Goal: Navigation & Orientation: Find specific page/section

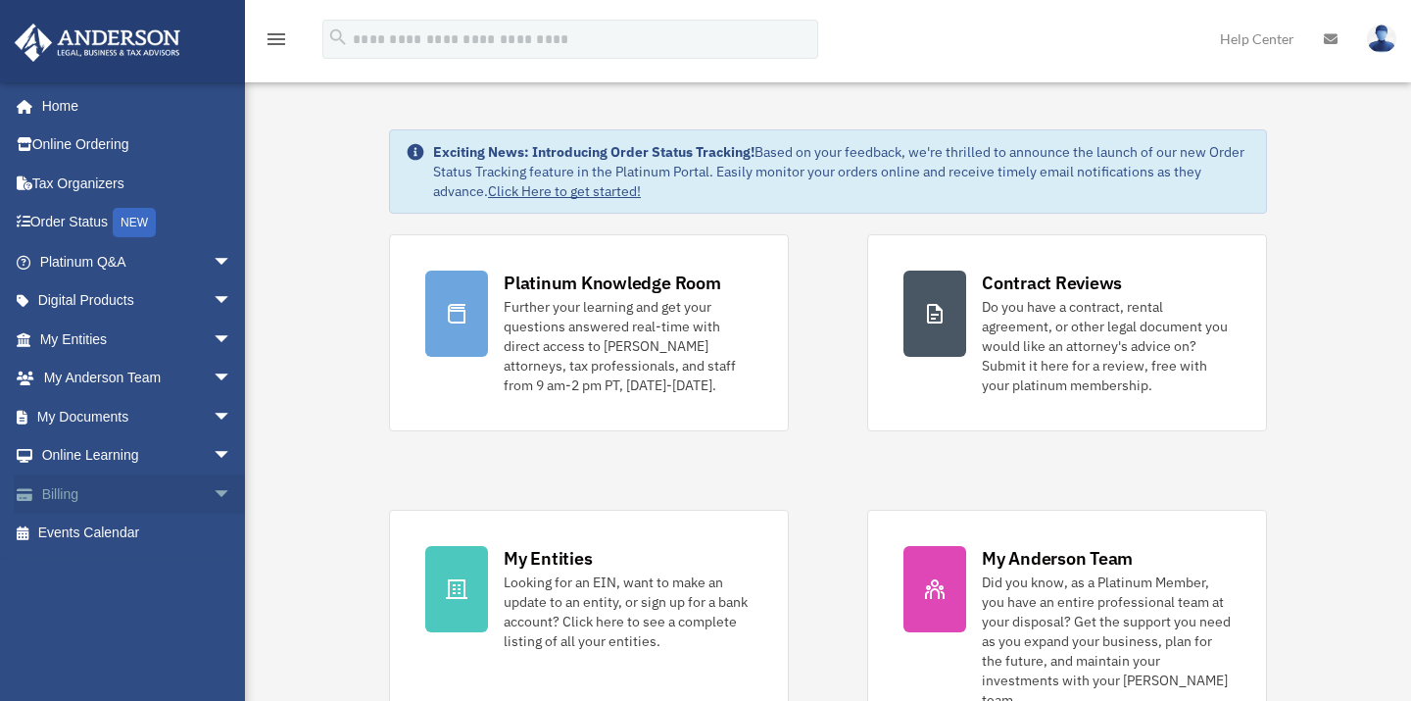
click at [110, 493] on link "Billing arrow_drop_down" at bounding box center [138, 493] width 248 height 39
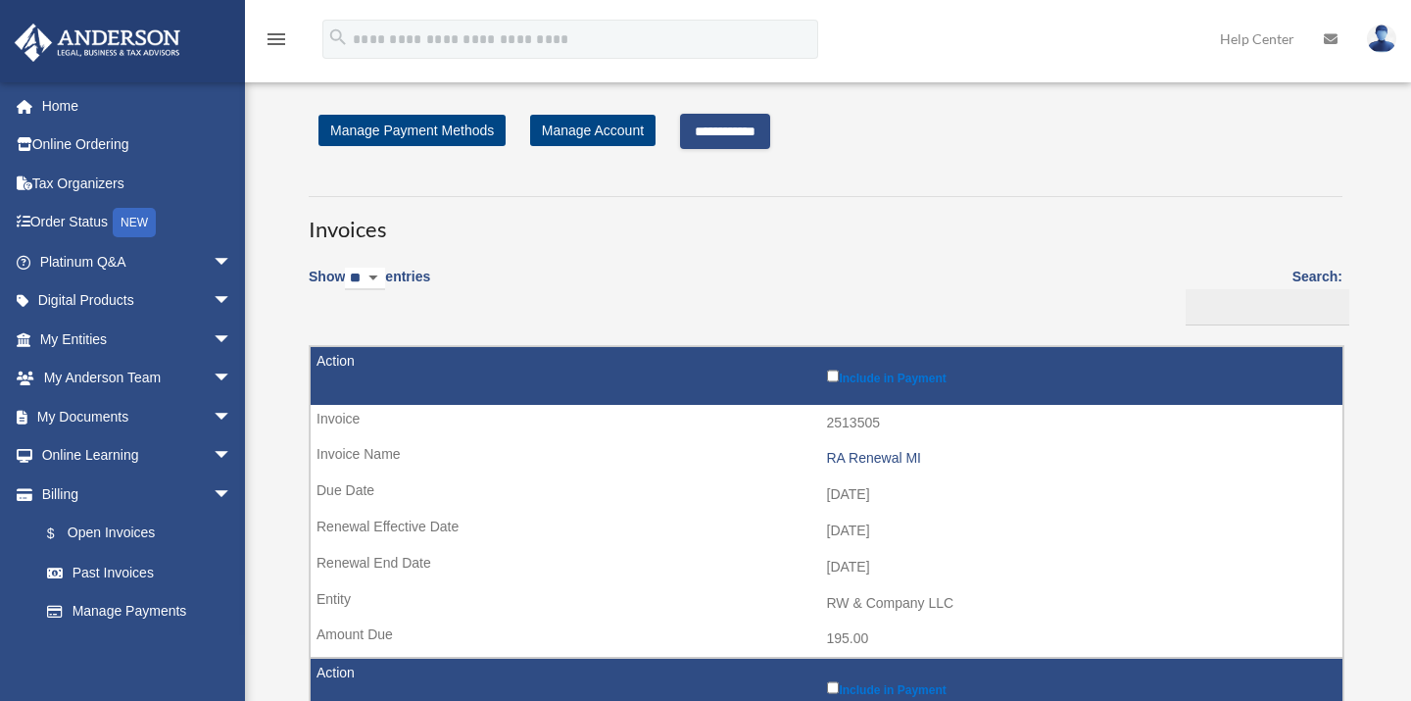
click at [759, 139] on input "**********" at bounding box center [725, 131] width 90 height 35
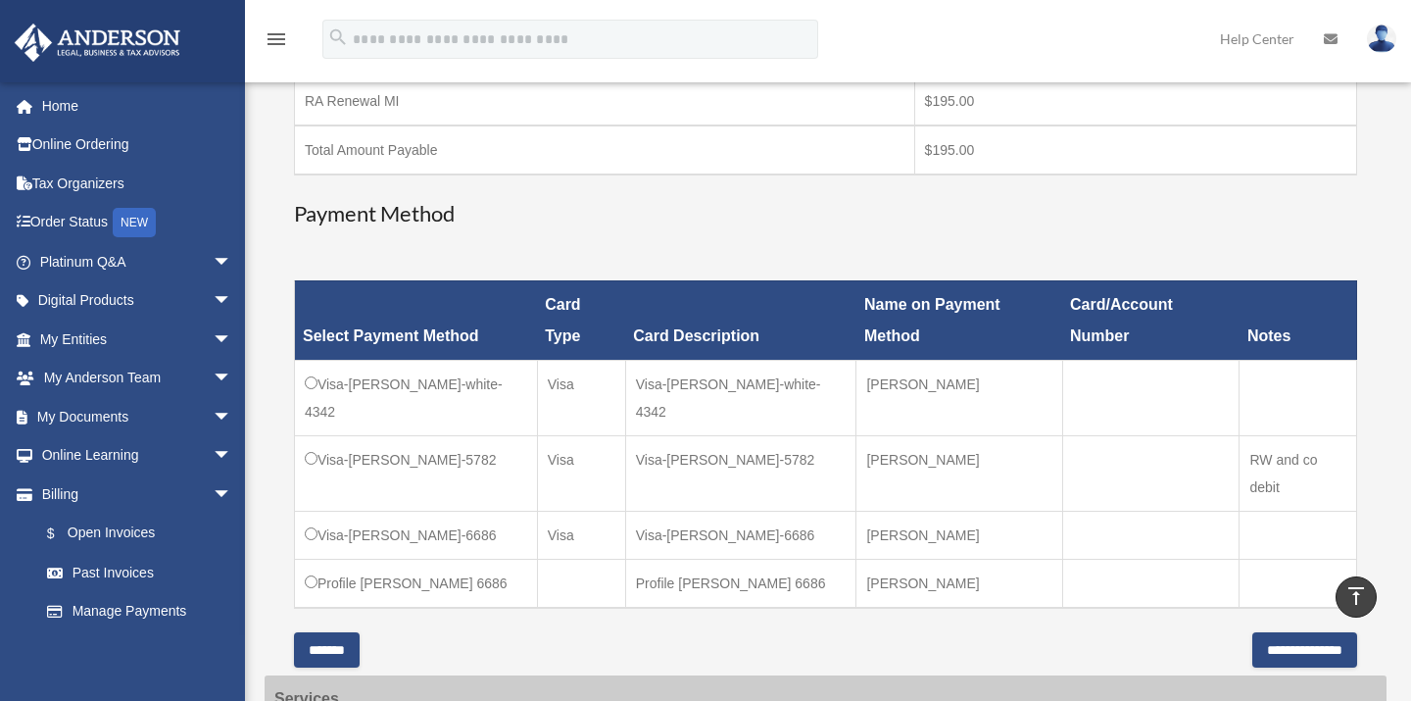
scroll to position [376, 0]
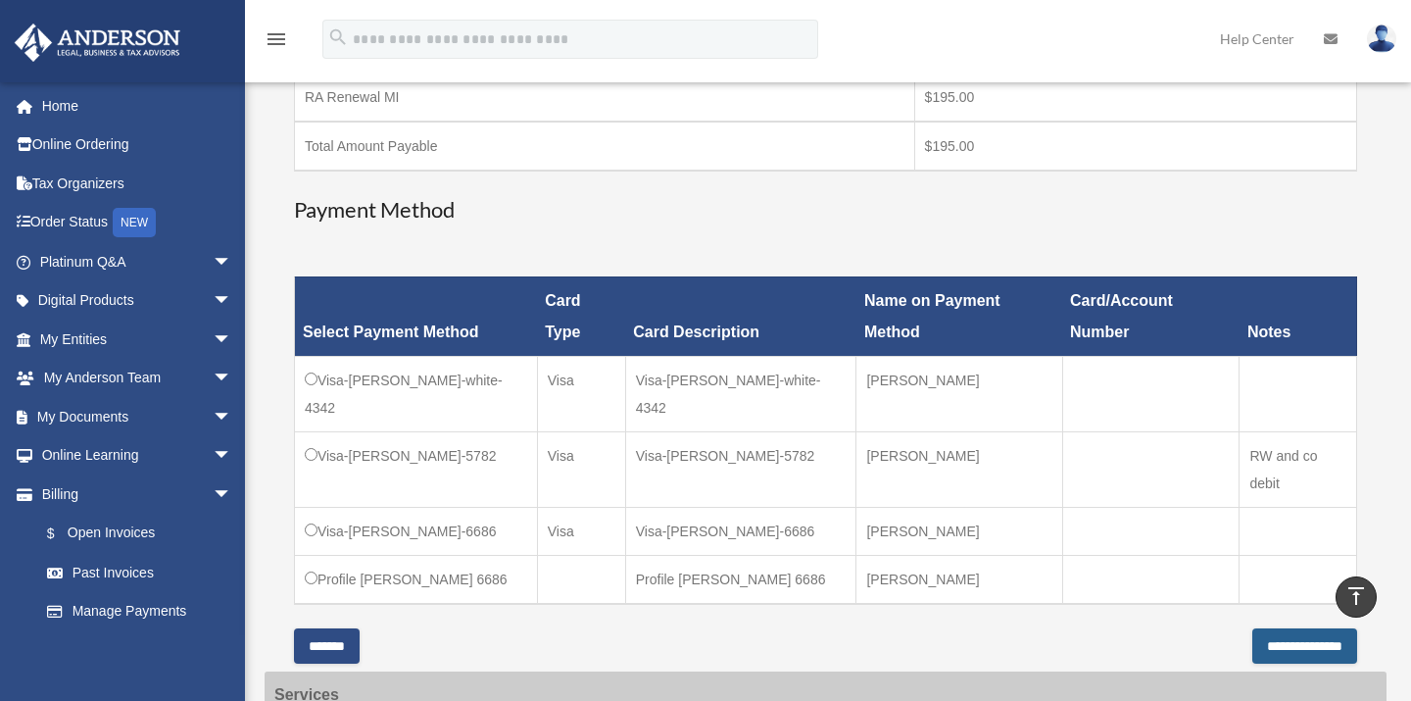
click at [1295, 628] on input "**********" at bounding box center [1305, 645] width 105 height 35
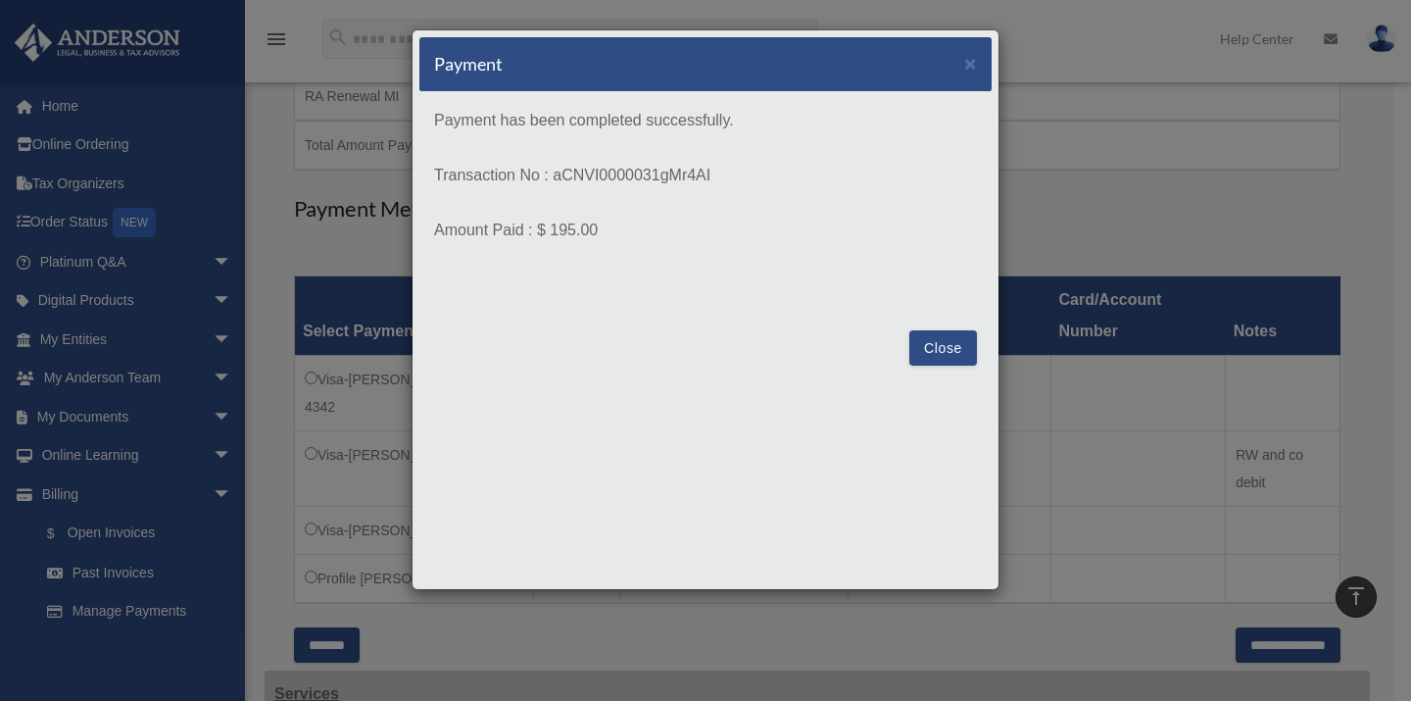
click at [946, 341] on button "Close" at bounding box center [944, 347] width 68 height 35
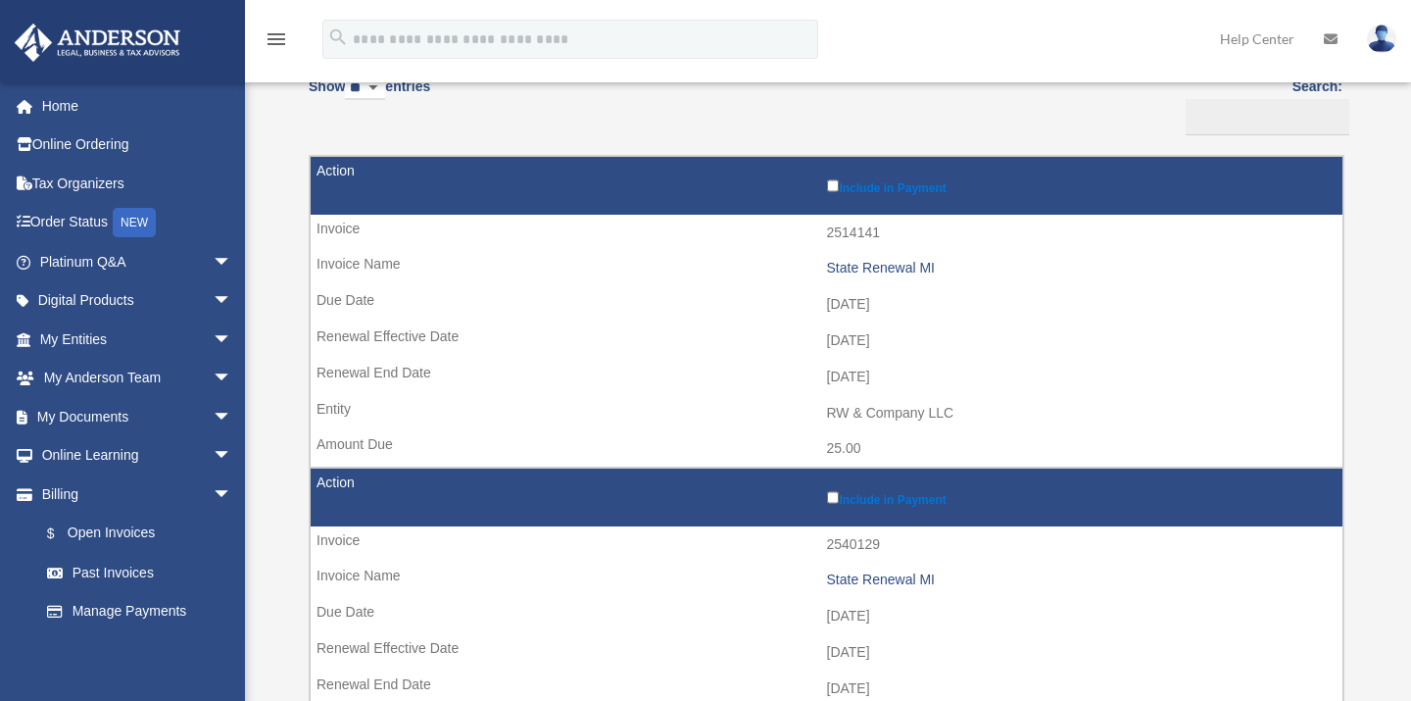
scroll to position [191, 0]
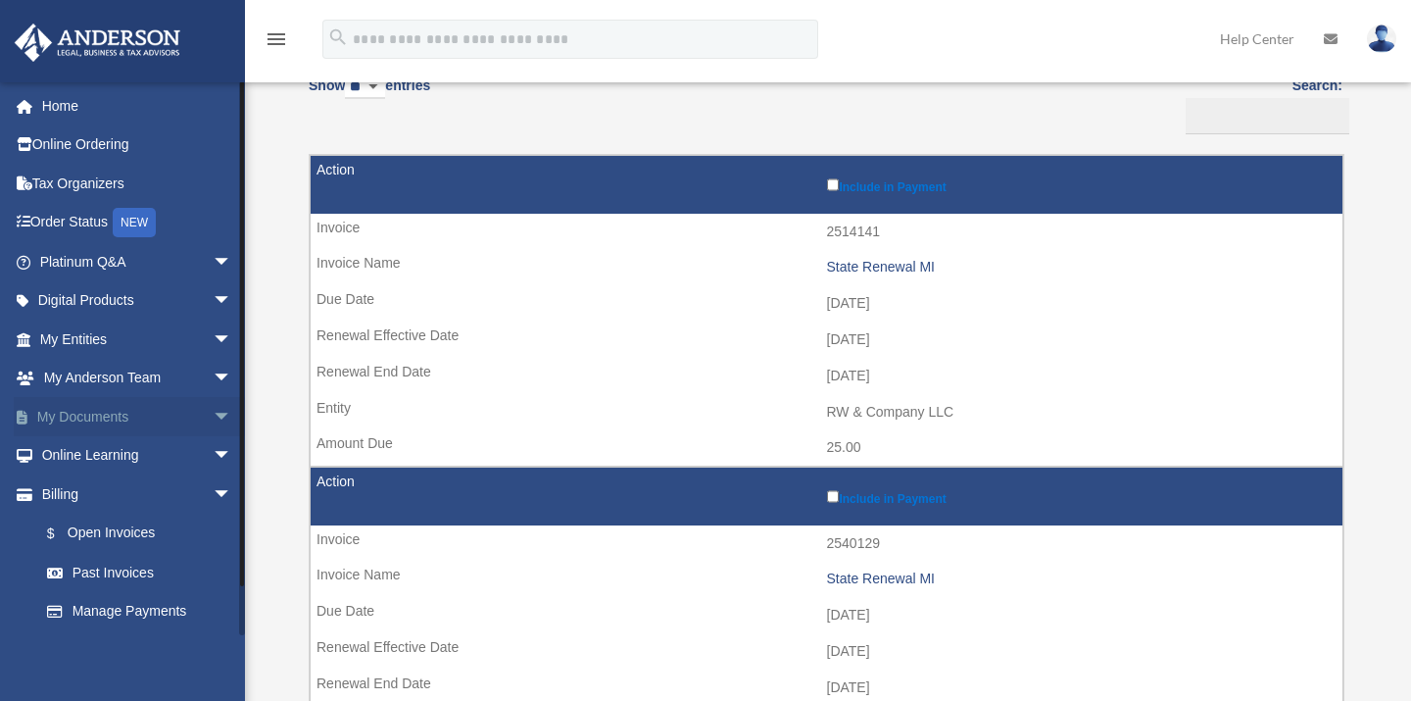
click at [104, 410] on link "My Documents arrow_drop_down" at bounding box center [138, 416] width 248 height 39
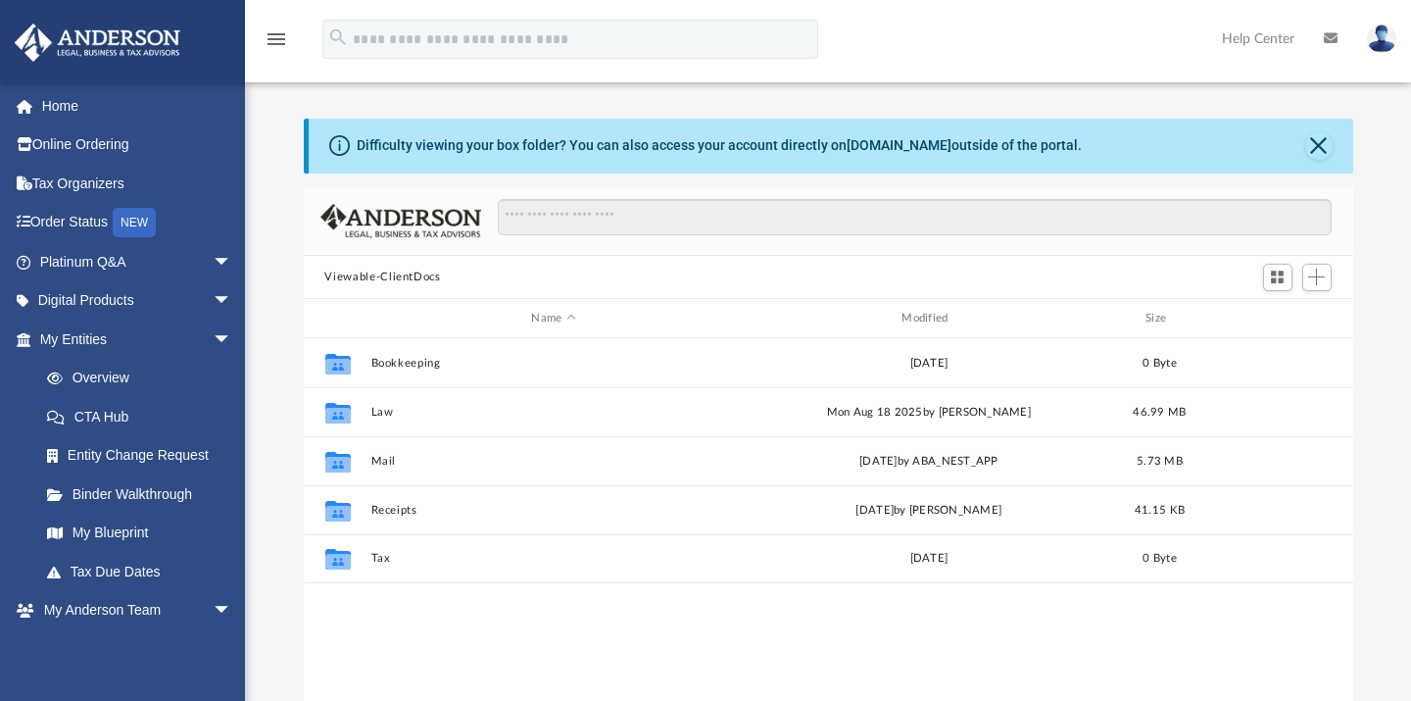
scroll to position [427, 1033]
click at [137, 540] on link "My Blueprint" at bounding box center [144, 533] width 234 height 39
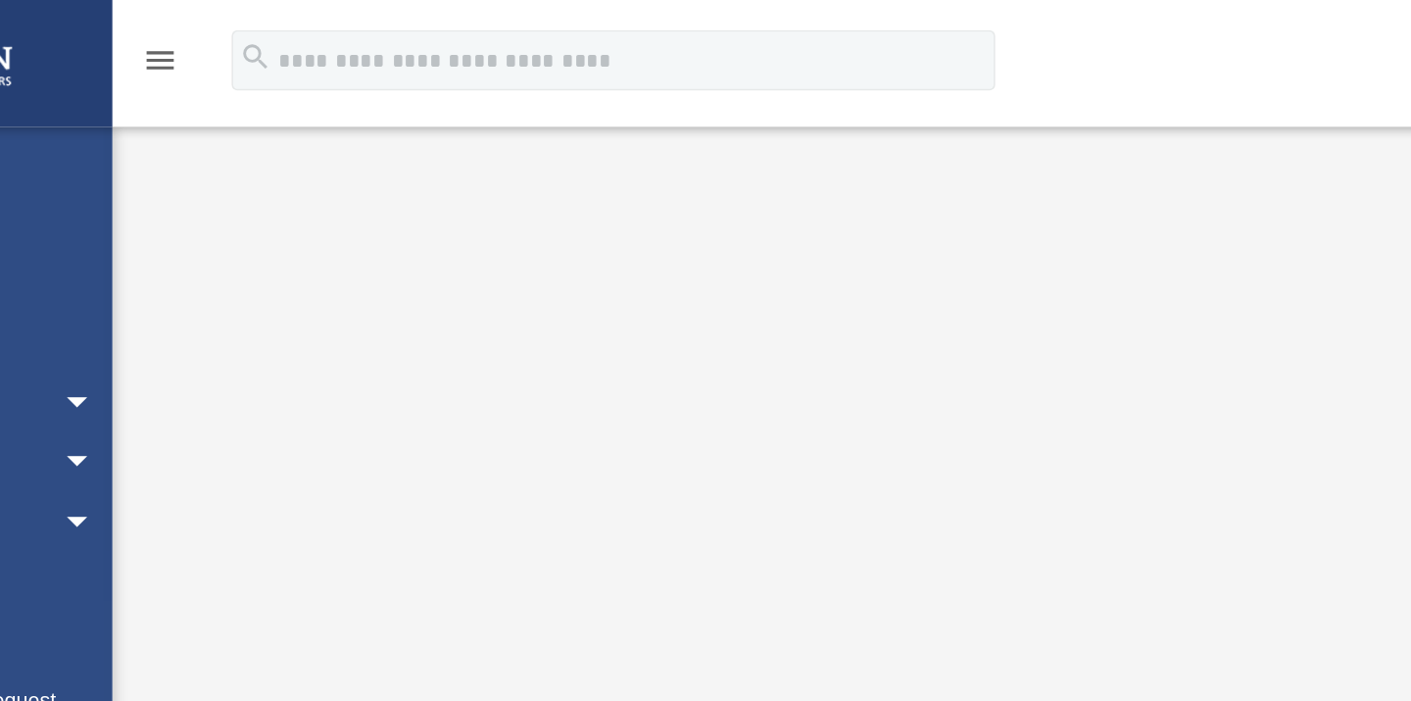
click at [281, 34] on icon "menu" at bounding box center [277, 39] width 24 height 24
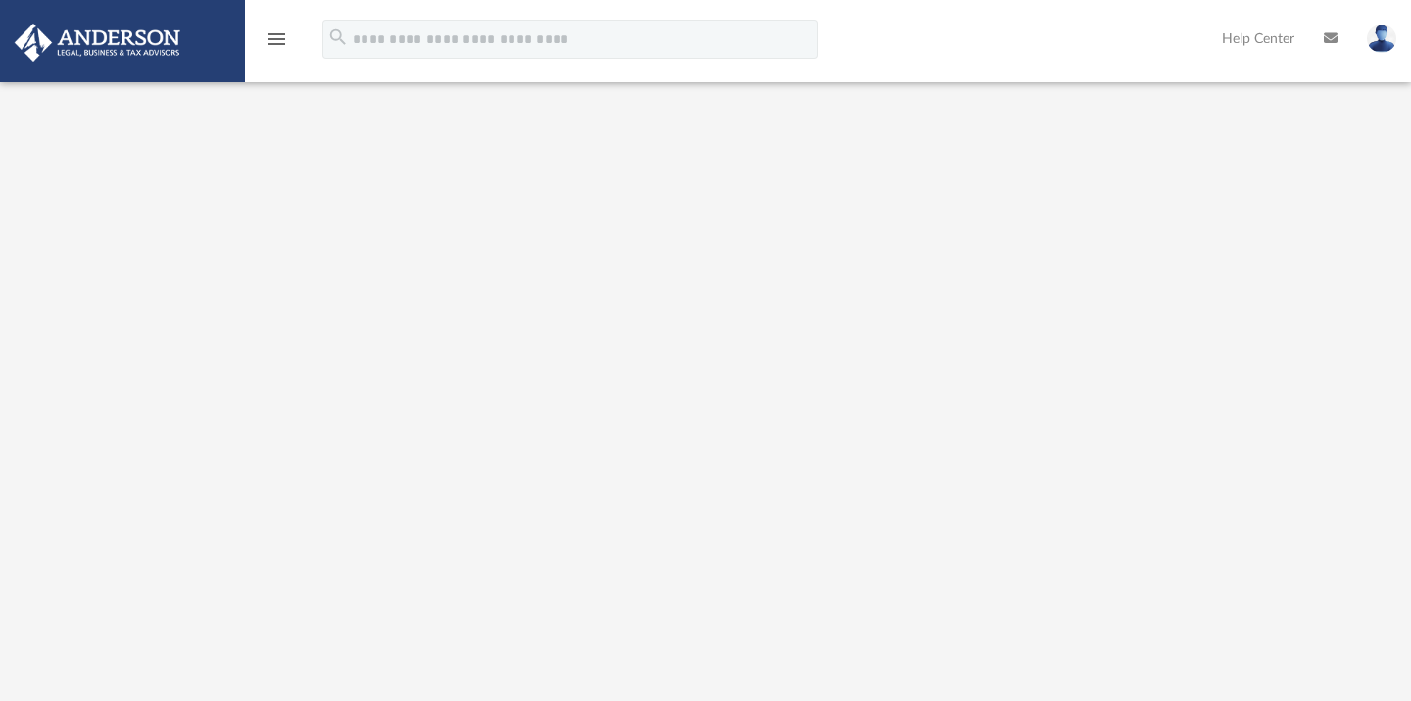
click at [116, 33] on img at bounding box center [97, 43] width 177 height 38
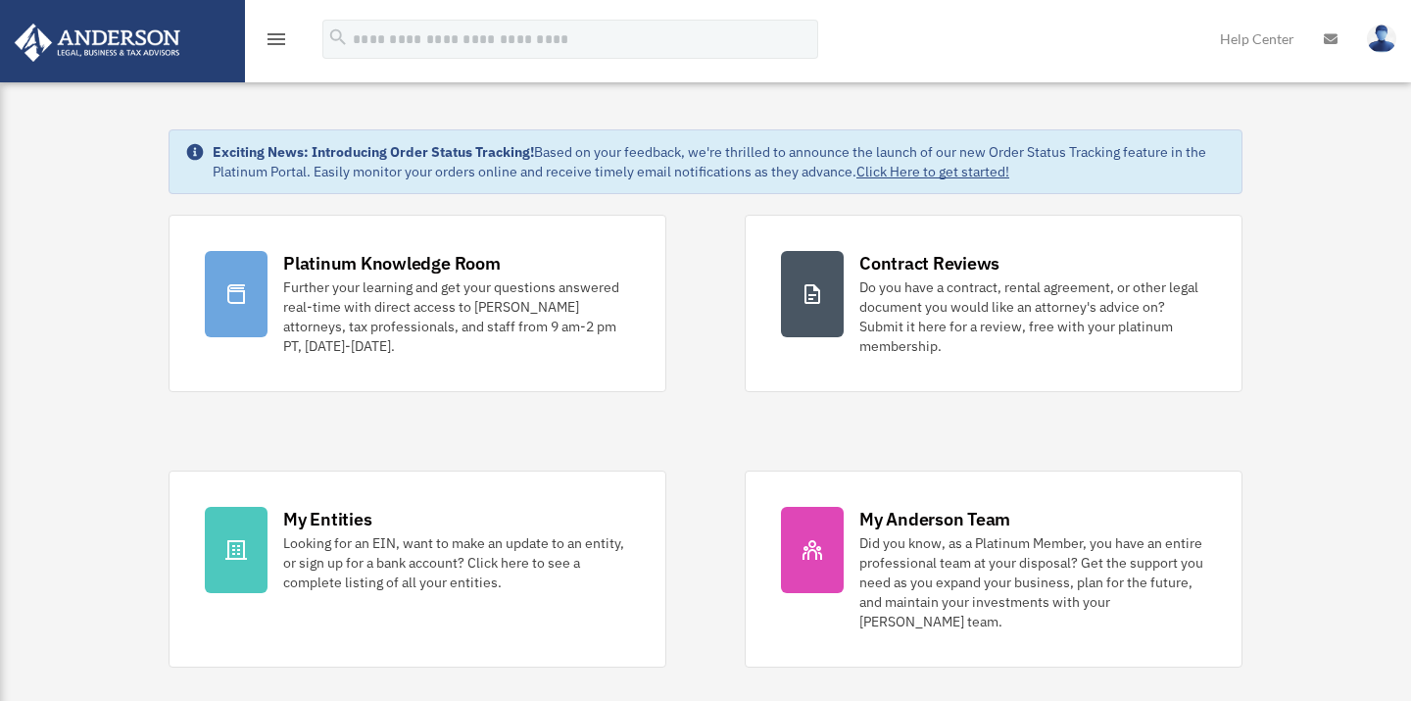
click at [267, 39] on icon "menu" at bounding box center [277, 39] width 24 height 24
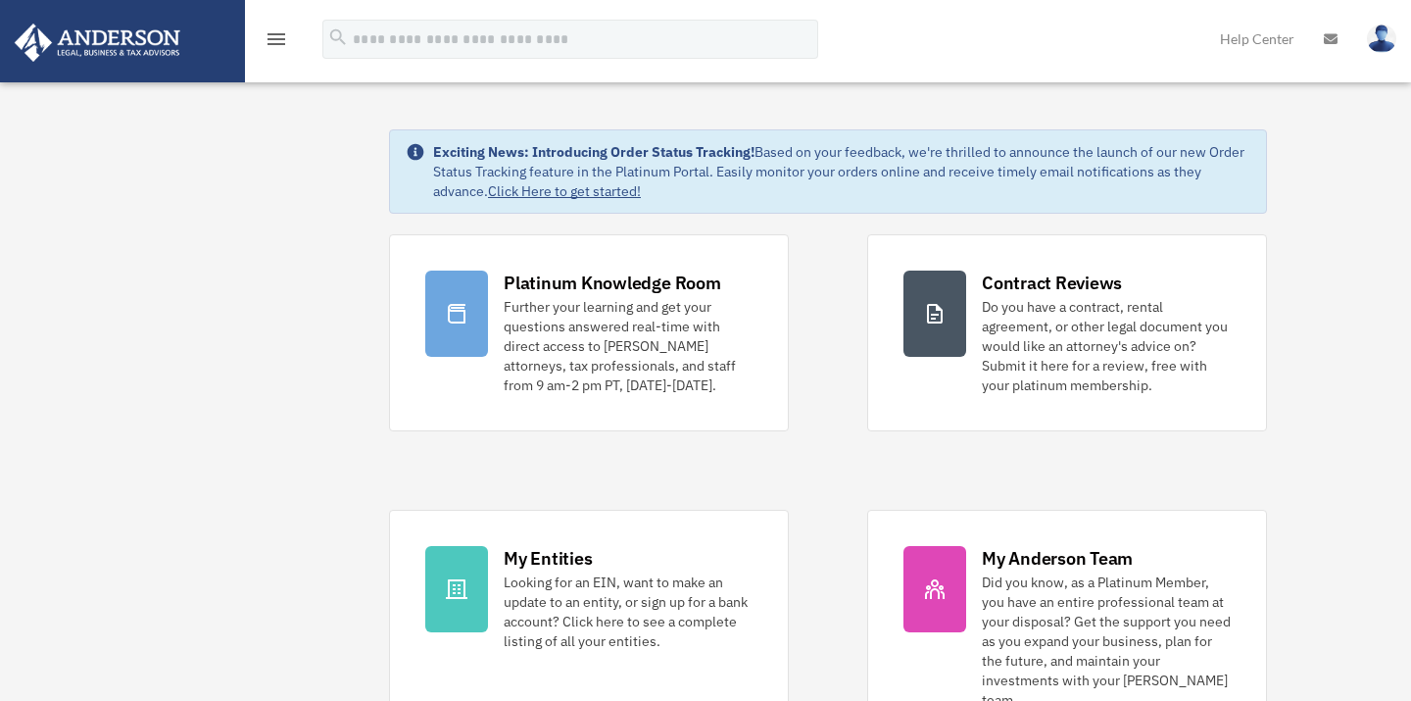
click at [267, 39] on icon "menu" at bounding box center [277, 39] width 24 height 24
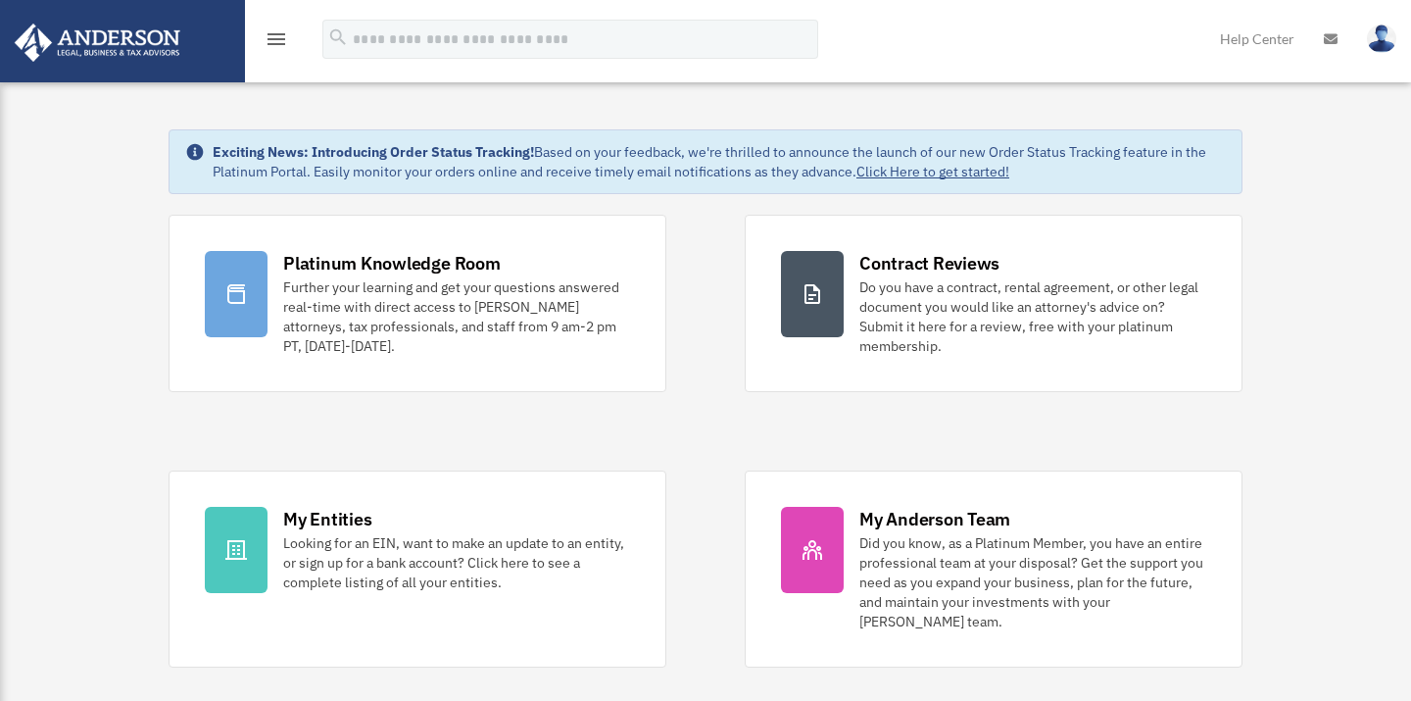
click at [267, 39] on icon "menu" at bounding box center [277, 39] width 24 height 24
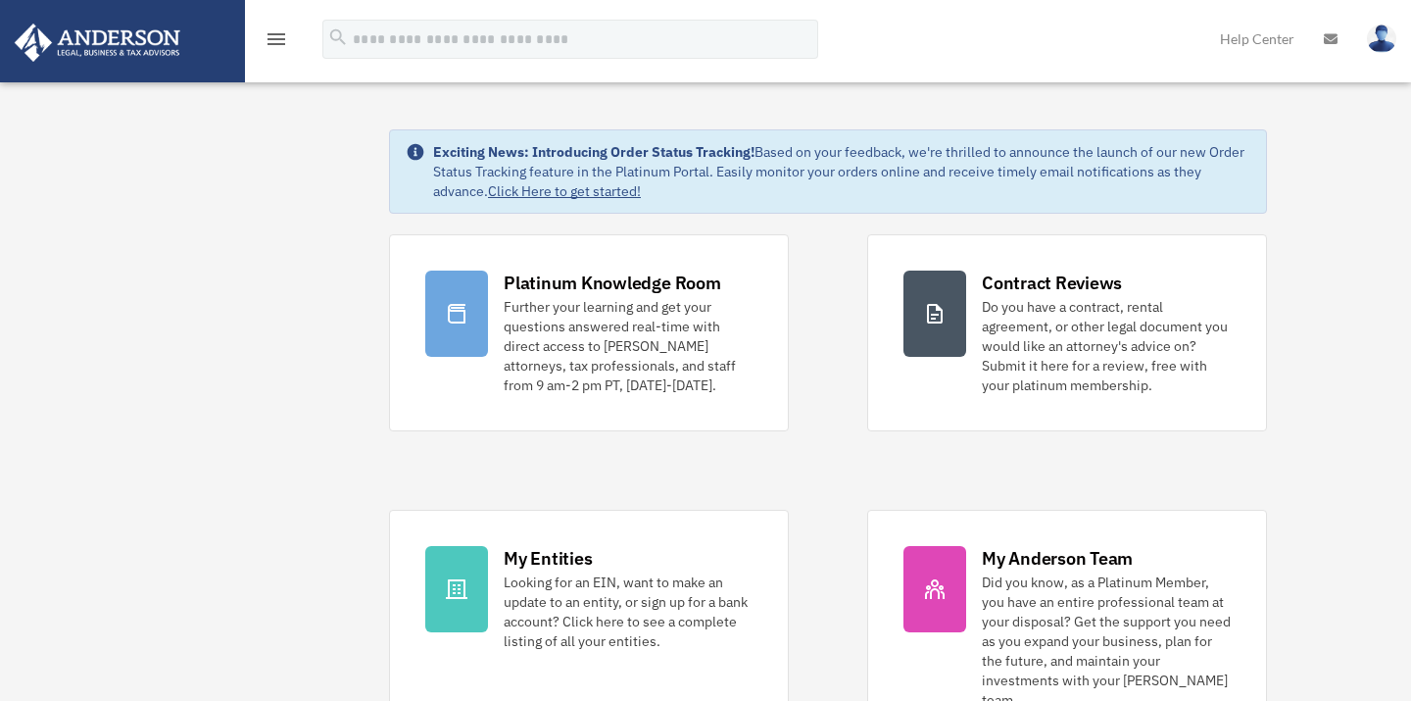
click at [138, 42] on img at bounding box center [97, 43] width 177 height 38
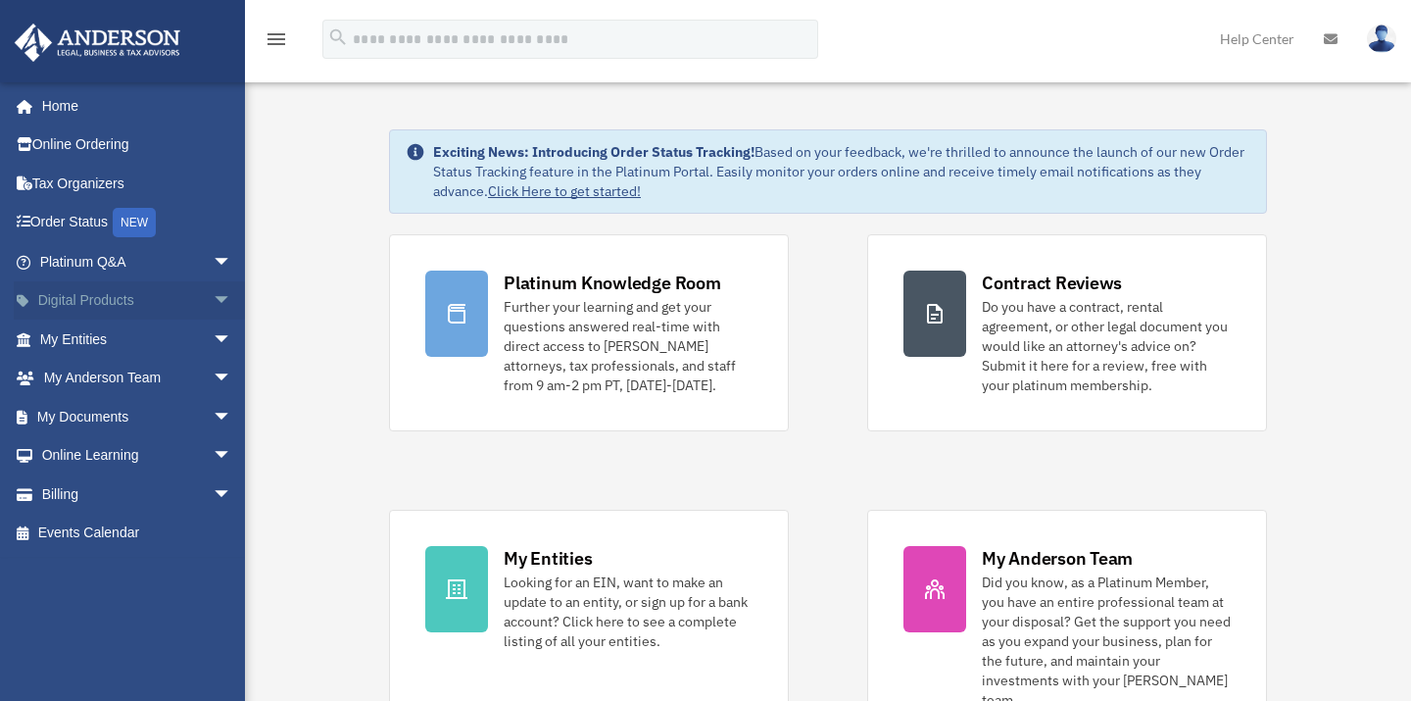
click at [213, 298] on span "arrow_drop_down" at bounding box center [232, 301] width 39 height 40
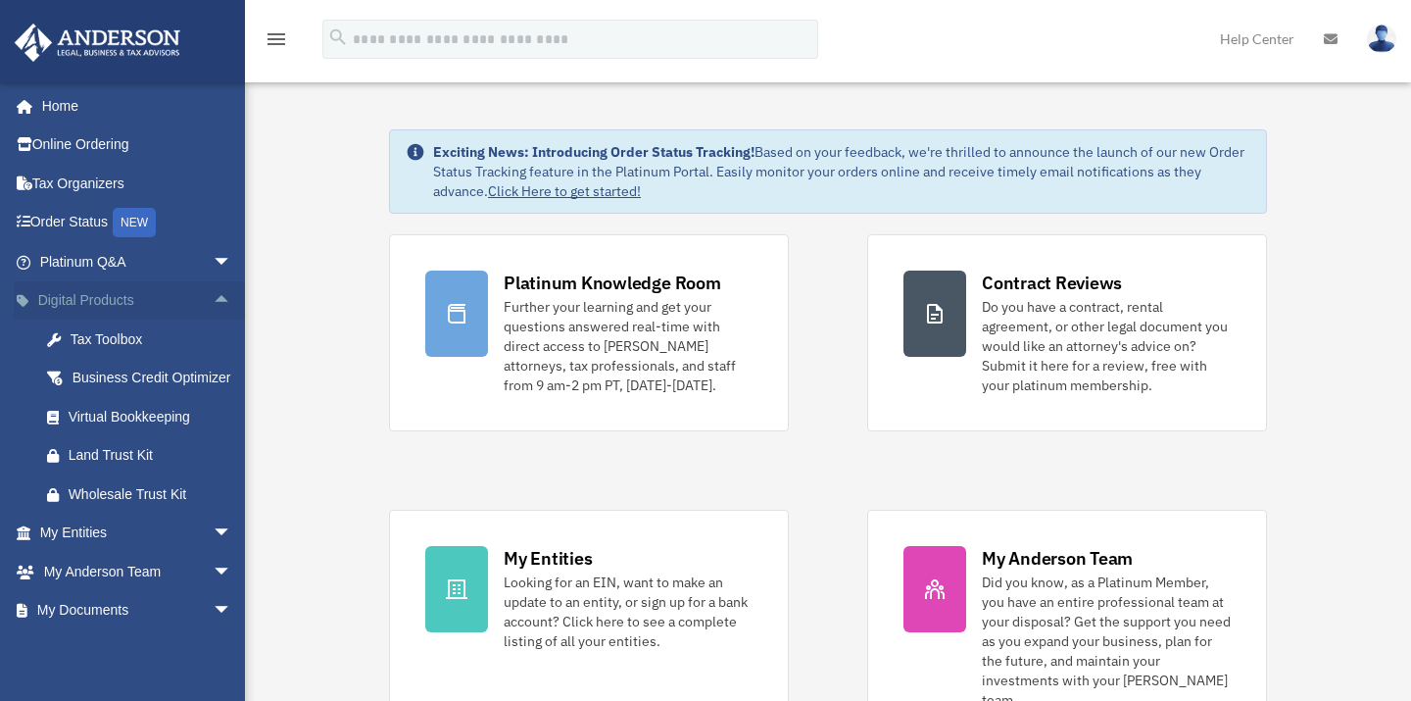
click at [213, 298] on span "arrow_drop_up" at bounding box center [232, 301] width 39 height 40
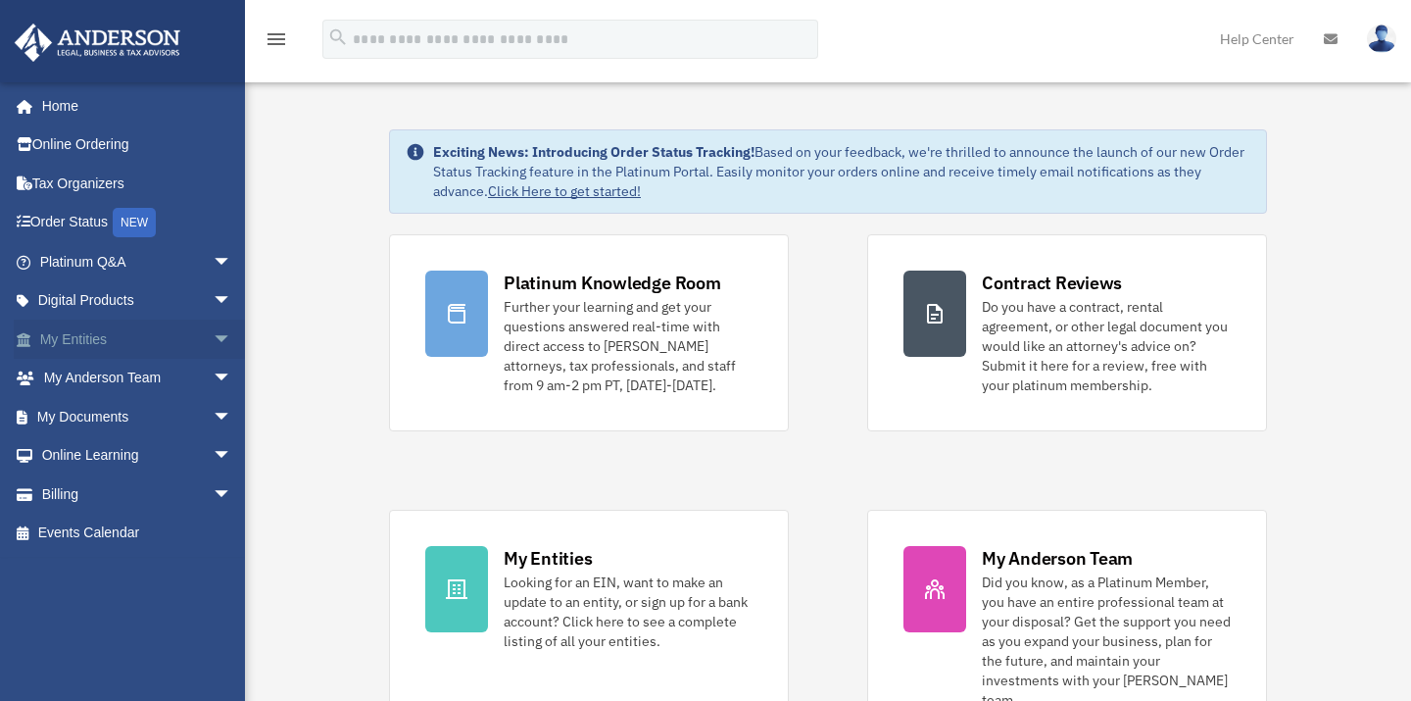
click at [213, 344] on span "arrow_drop_down" at bounding box center [232, 340] width 39 height 40
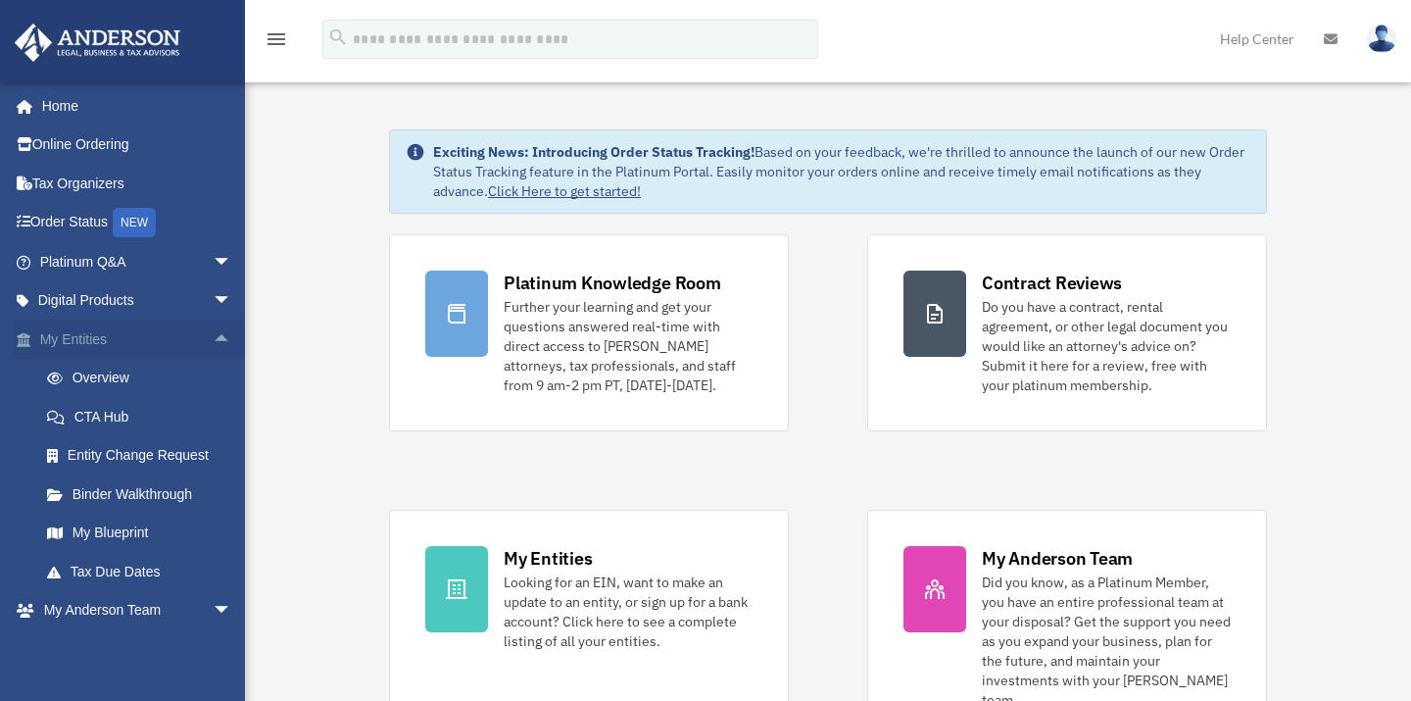
click at [213, 338] on span "arrow_drop_up" at bounding box center [232, 340] width 39 height 40
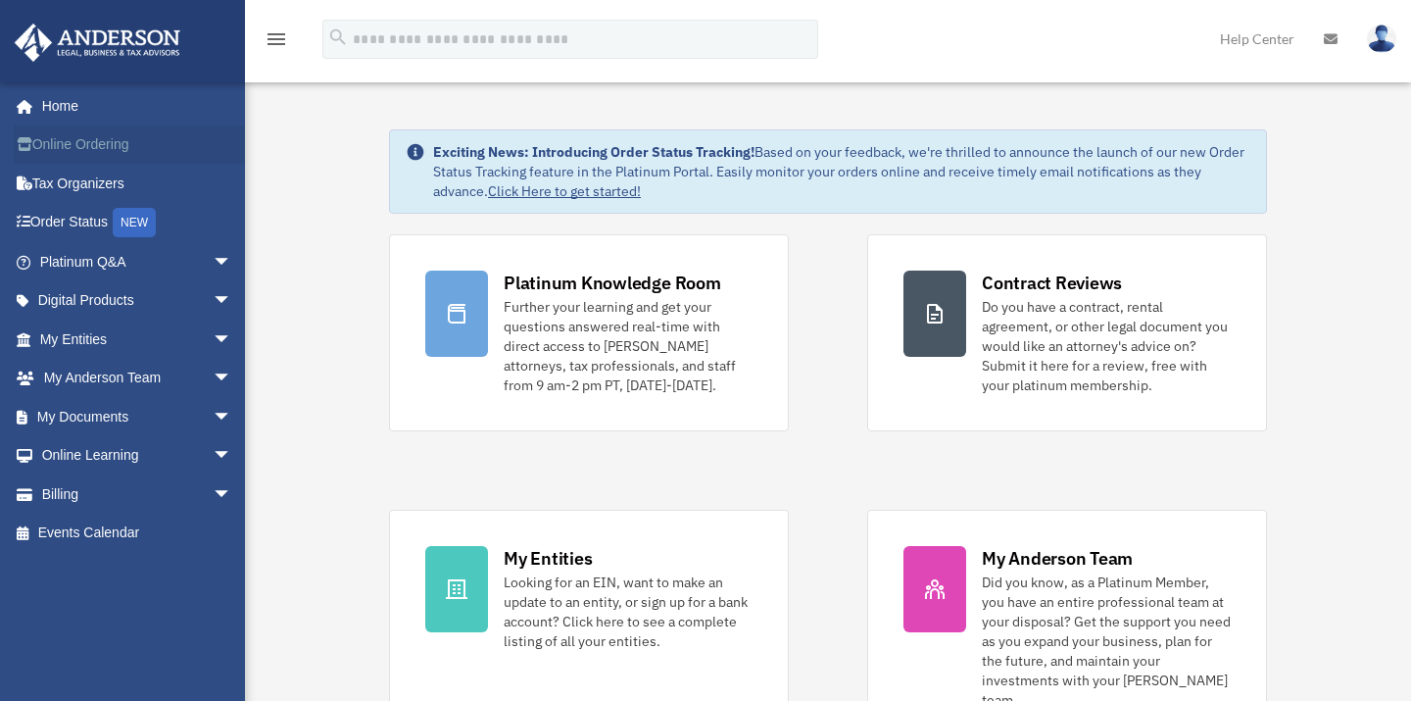
click at [123, 141] on link "Online Ordering" at bounding box center [138, 144] width 248 height 39
click at [272, 35] on icon "menu" at bounding box center [277, 39] width 24 height 24
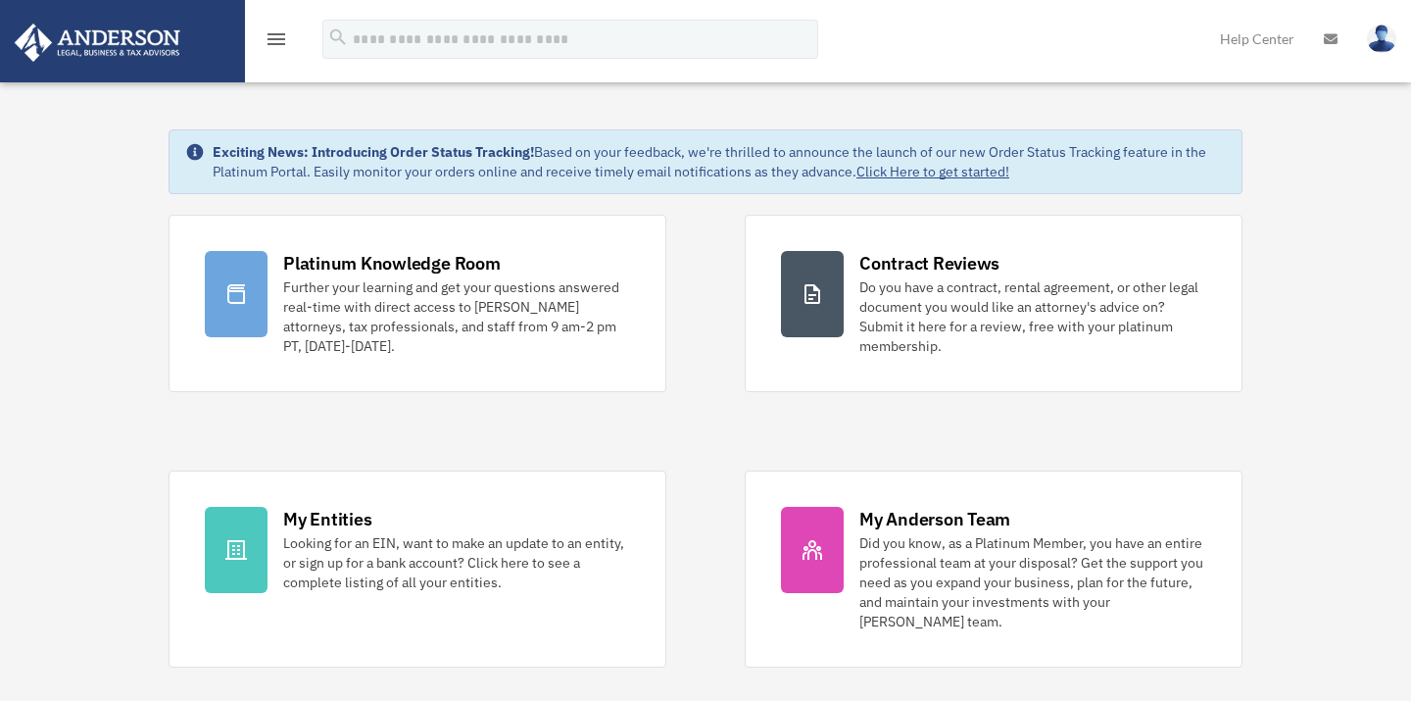
click at [272, 35] on icon "menu" at bounding box center [277, 39] width 24 height 24
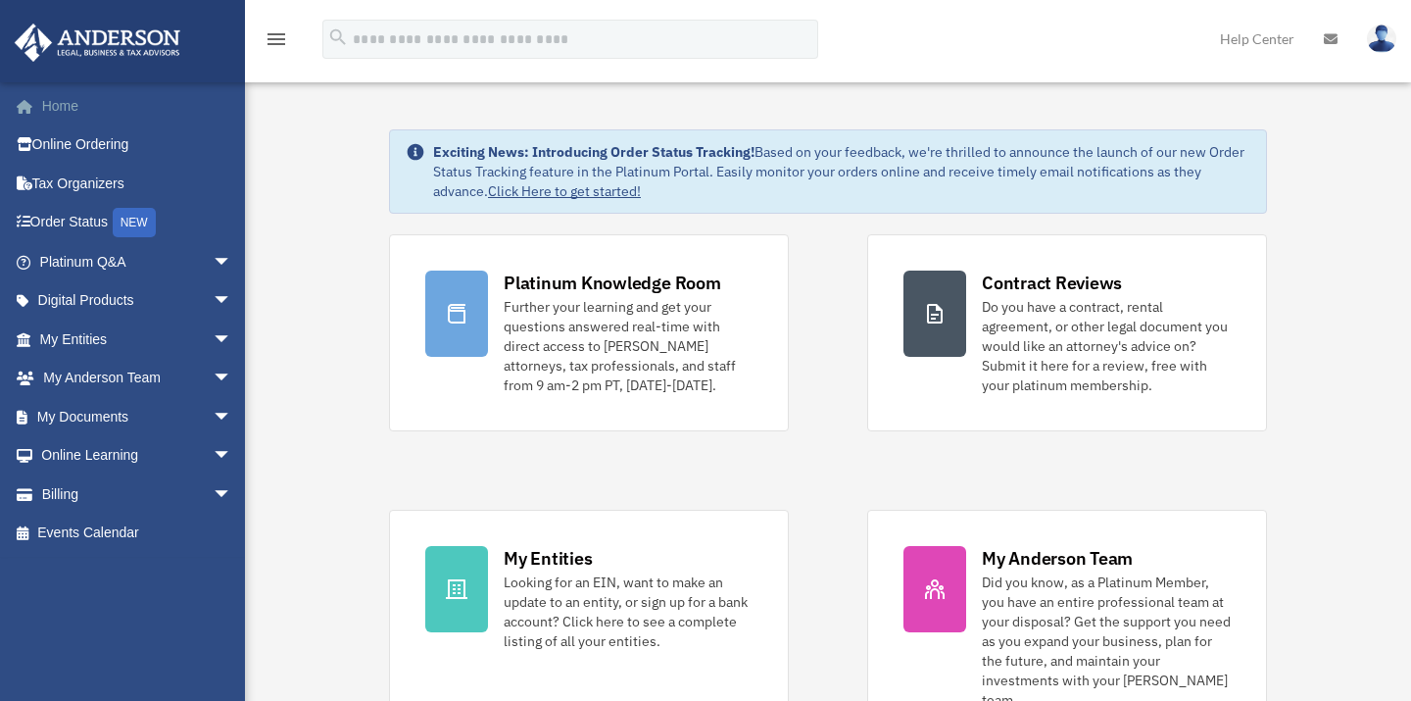
click at [82, 96] on link "Home" at bounding box center [138, 105] width 248 height 39
